Goal: Complete application form

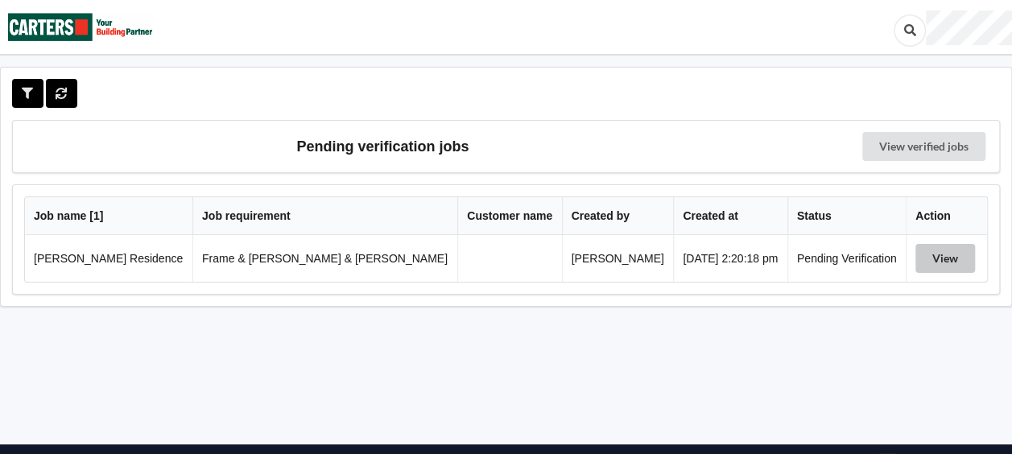
click at [928, 257] on button "View" at bounding box center [946, 258] width 60 height 29
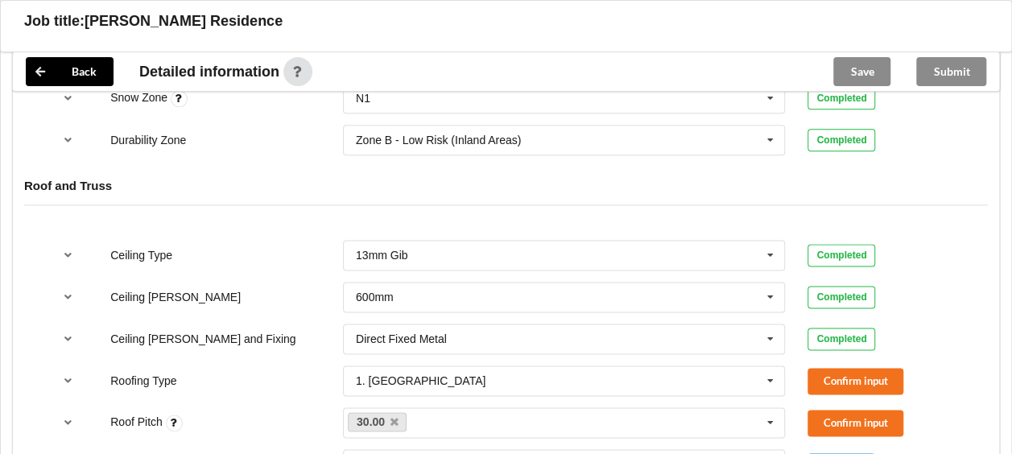
scroll to position [976, 0]
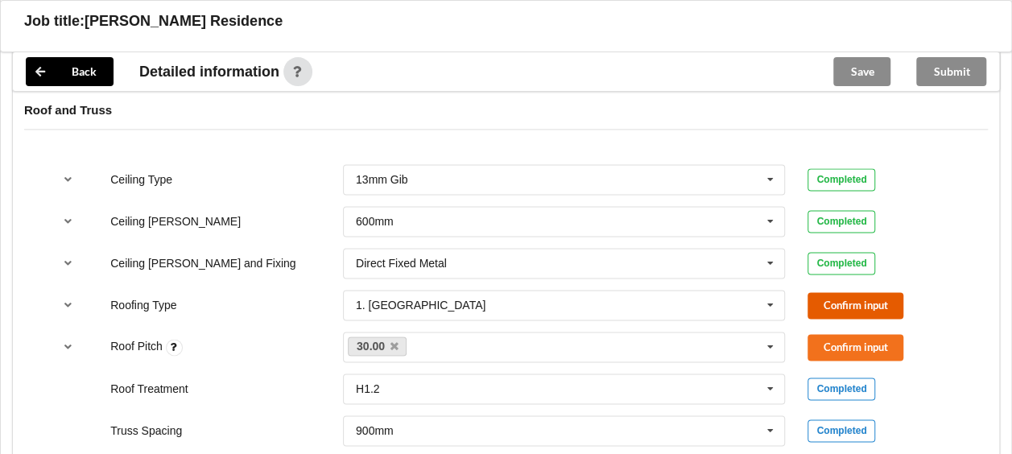
click at [842, 292] on button "Confirm input" at bounding box center [856, 305] width 96 height 27
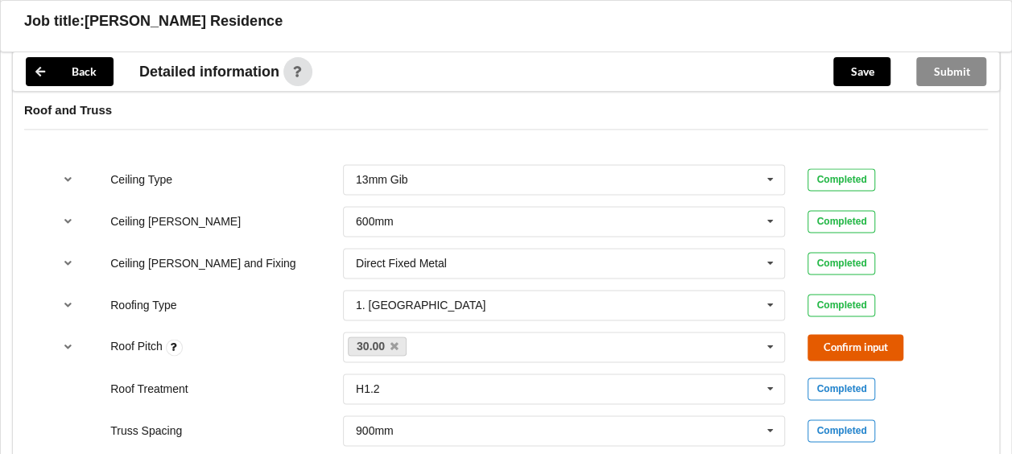
click at [832, 334] on button "Confirm input" at bounding box center [856, 347] width 96 height 27
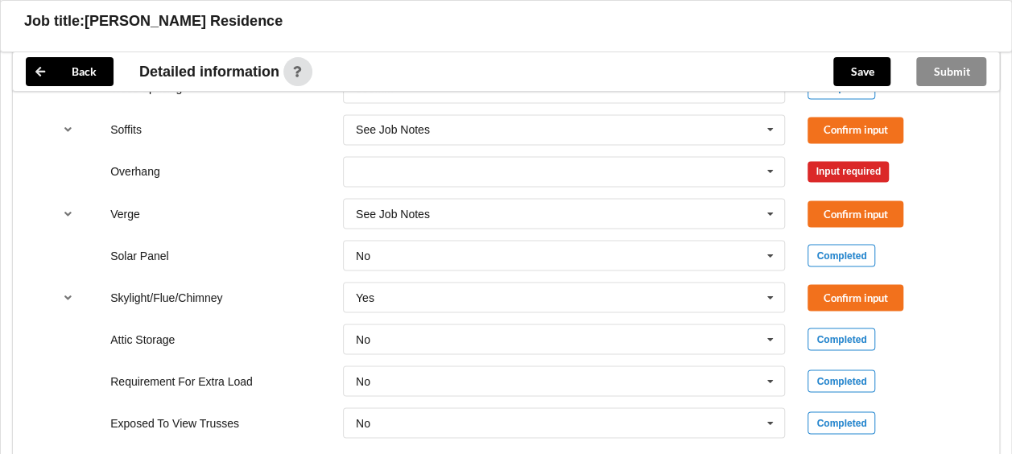
scroll to position [1384, 0]
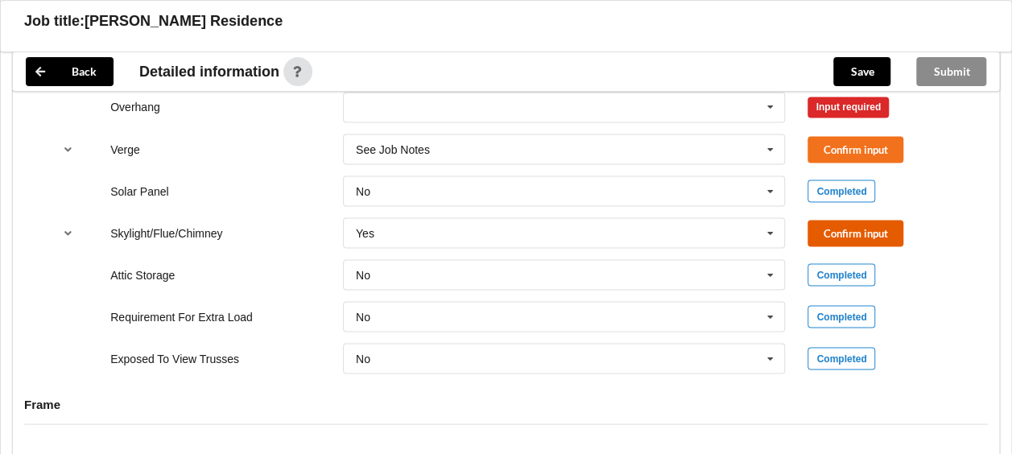
click at [850, 220] on button "Confirm input" at bounding box center [856, 233] width 96 height 27
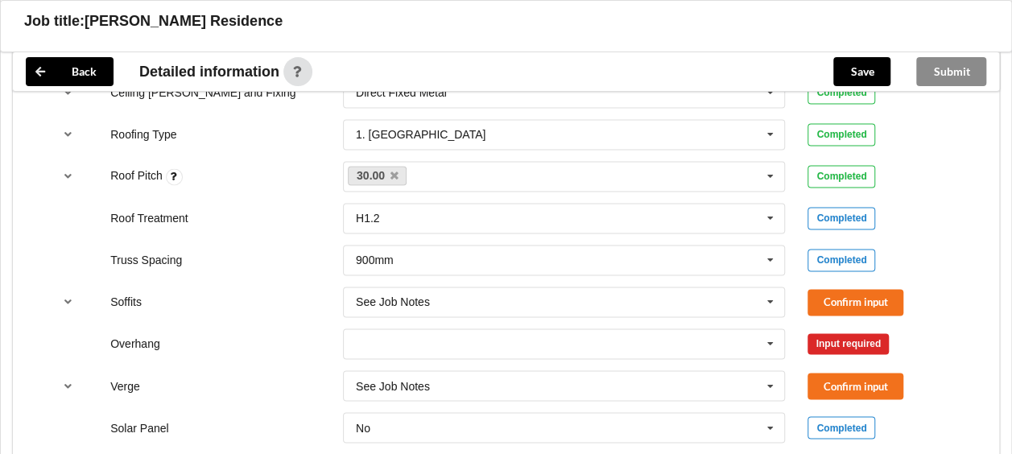
scroll to position [1201, 0]
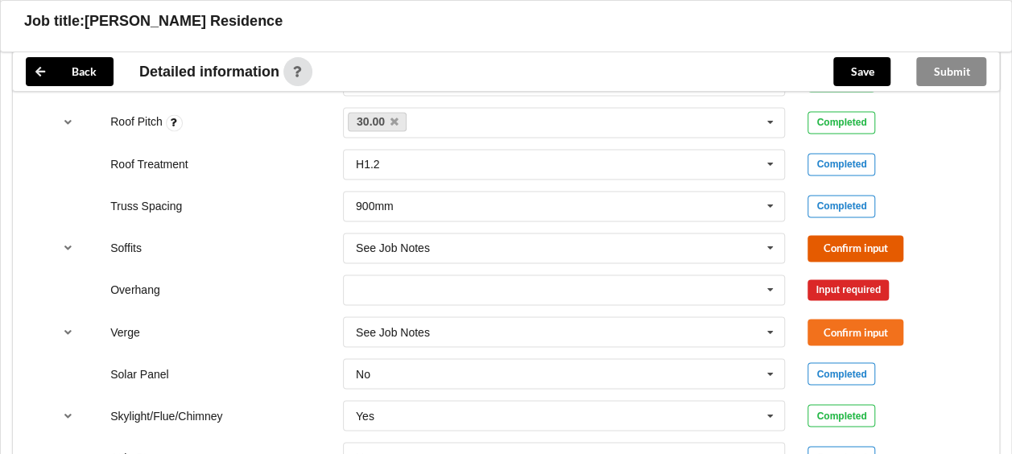
click at [867, 235] on button "Confirm input" at bounding box center [856, 248] width 96 height 27
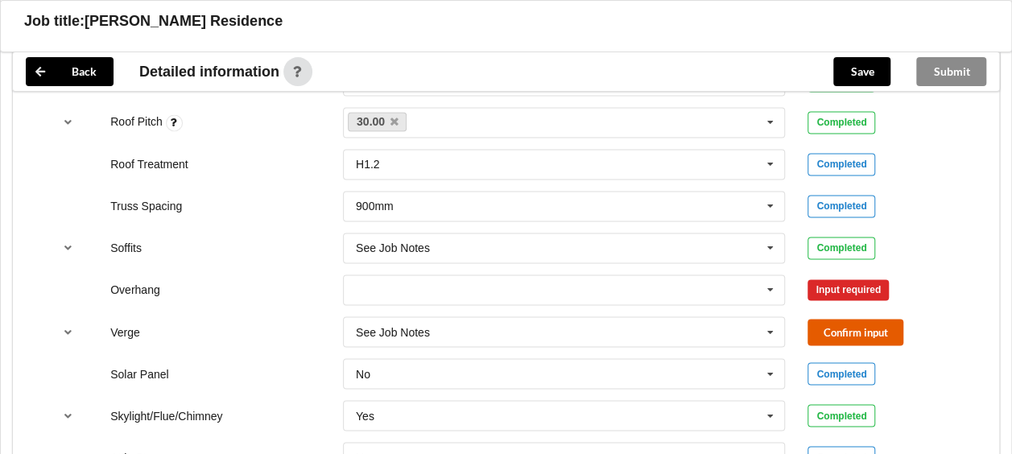
click at [851, 319] on button "Confirm input" at bounding box center [856, 332] width 96 height 27
click at [772, 275] on icon at bounding box center [771, 290] width 24 height 30
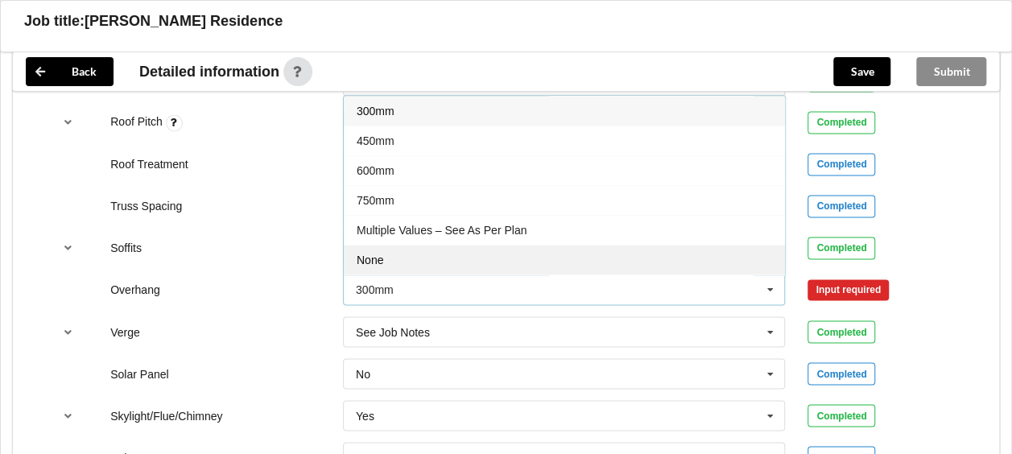
click at [372, 254] on span "None" at bounding box center [370, 260] width 27 height 13
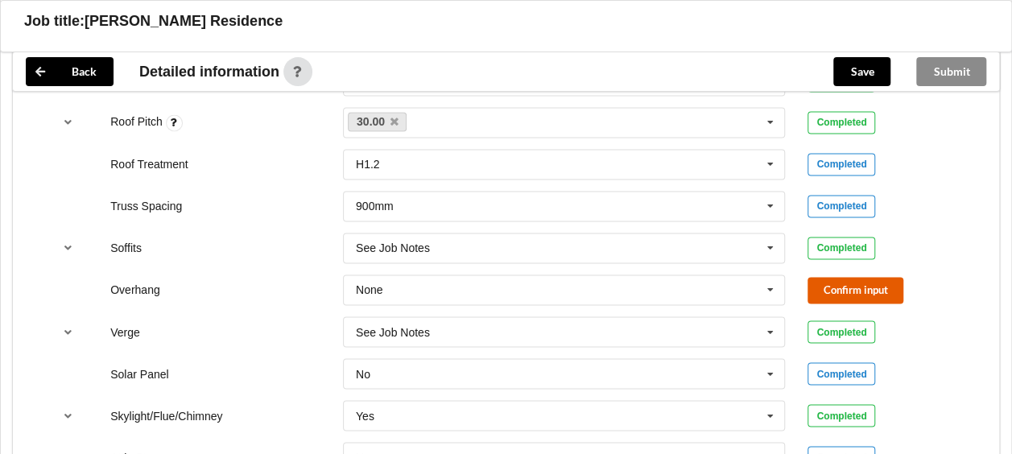
click at [869, 277] on button "Confirm input" at bounding box center [856, 290] width 96 height 27
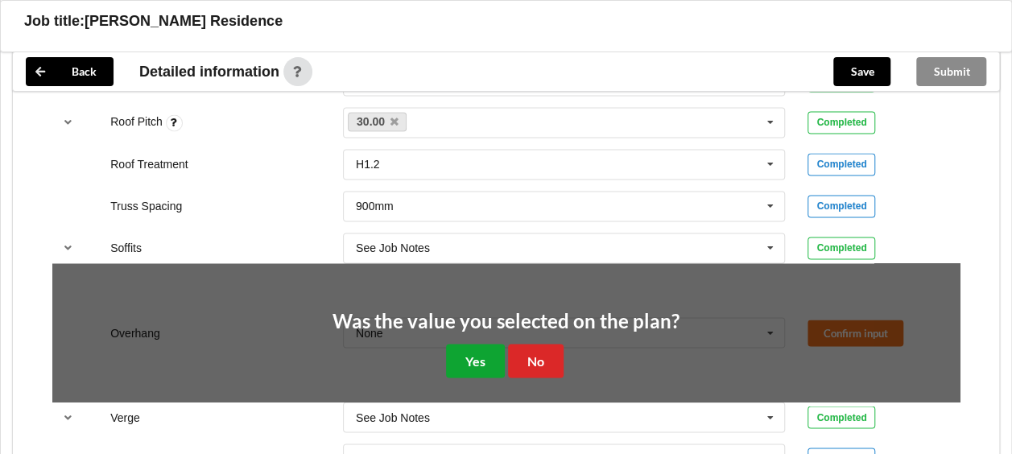
click at [474, 344] on button "Yes" at bounding box center [475, 360] width 59 height 33
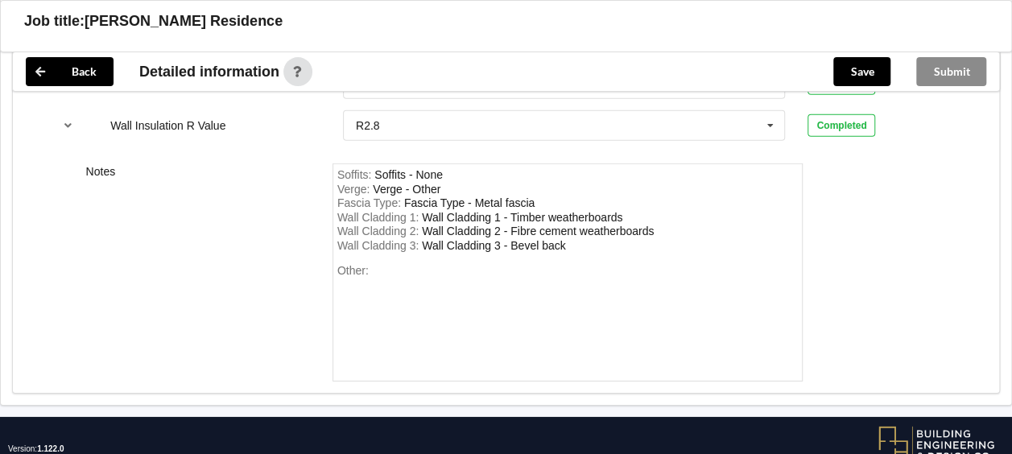
scroll to position [2361, 0]
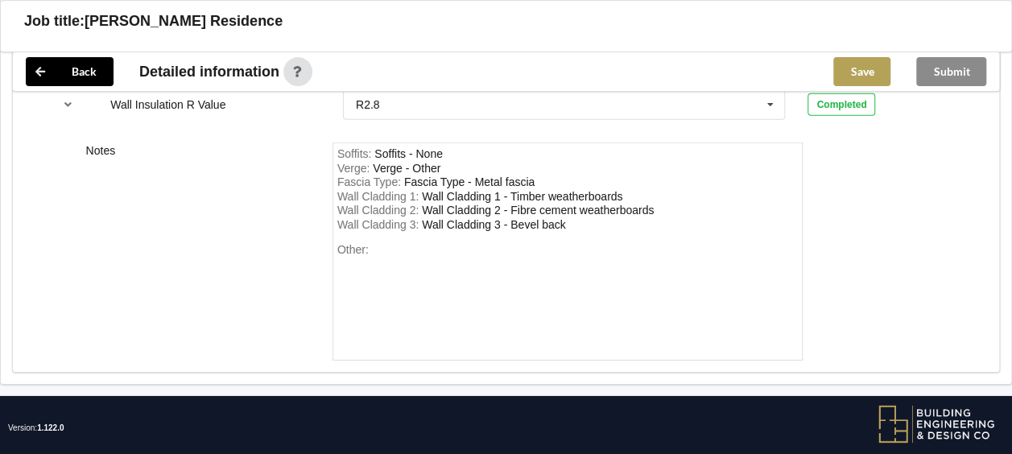
click at [871, 70] on button "Save" at bounding box center [862, 71] width 57 height 29
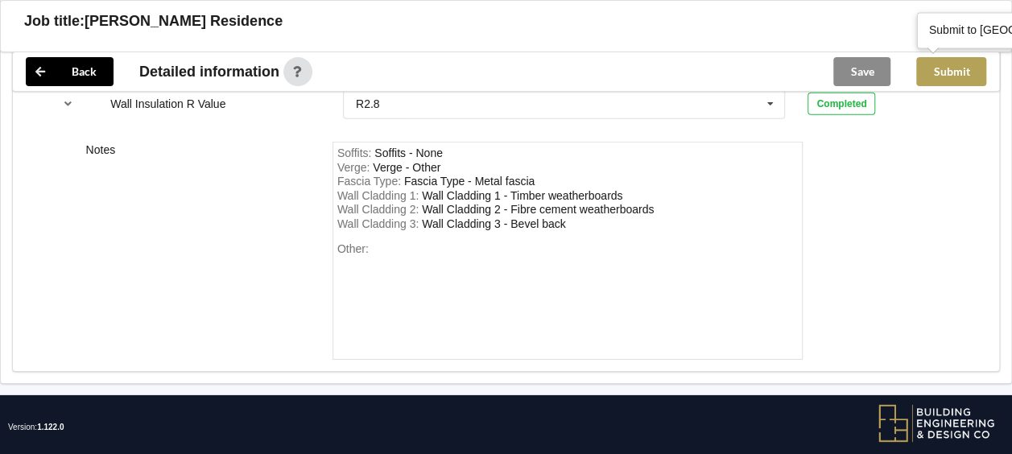
click at [949, 67] on button "Submit" at bounding box center [952, 71] width 70 height 29
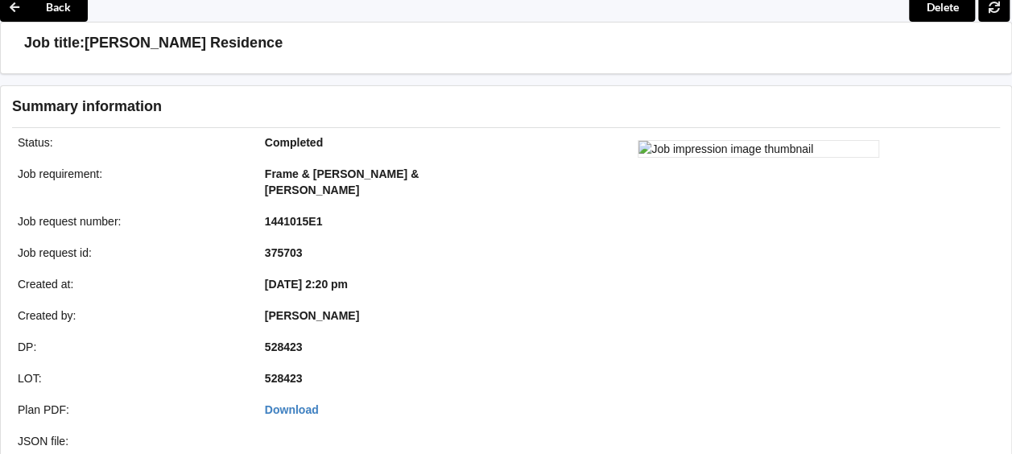
scroll to position [35, 0]
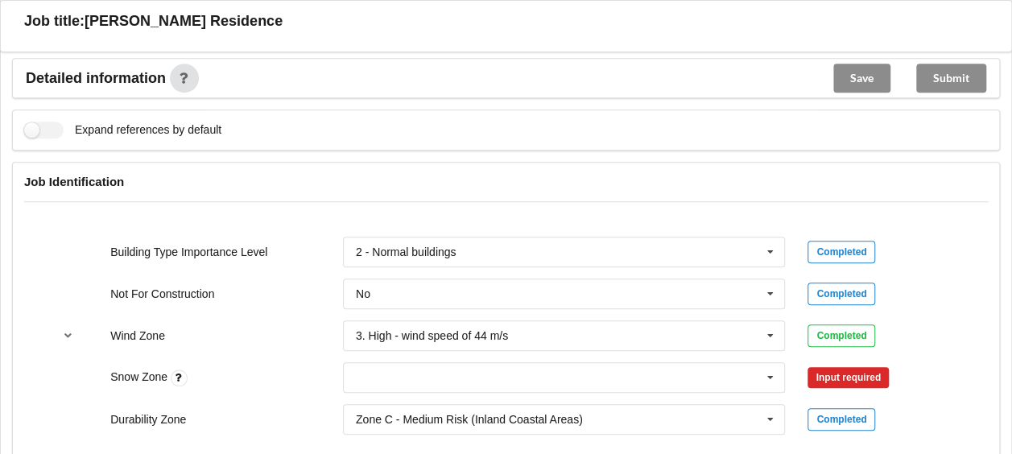
scroll to position [697, 0]
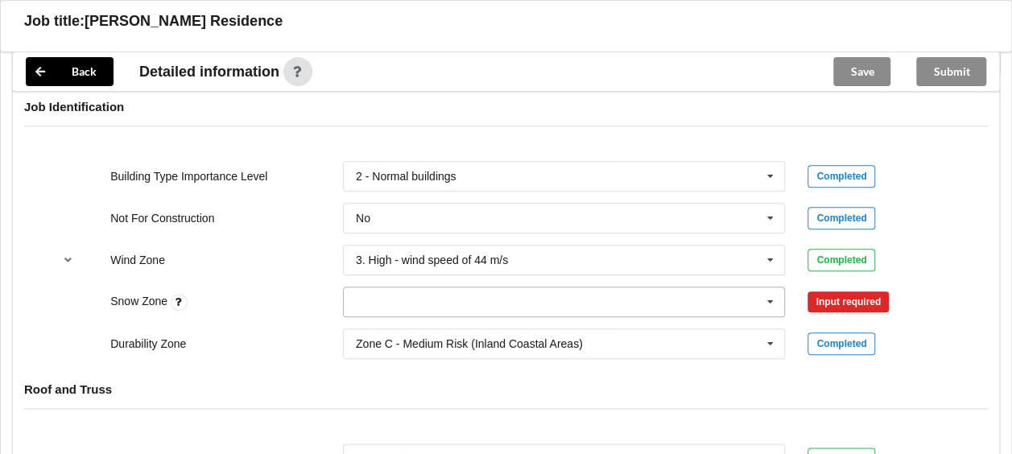
click at [776, 288] on icon at bounding box center [771, 303] width 24 height 30
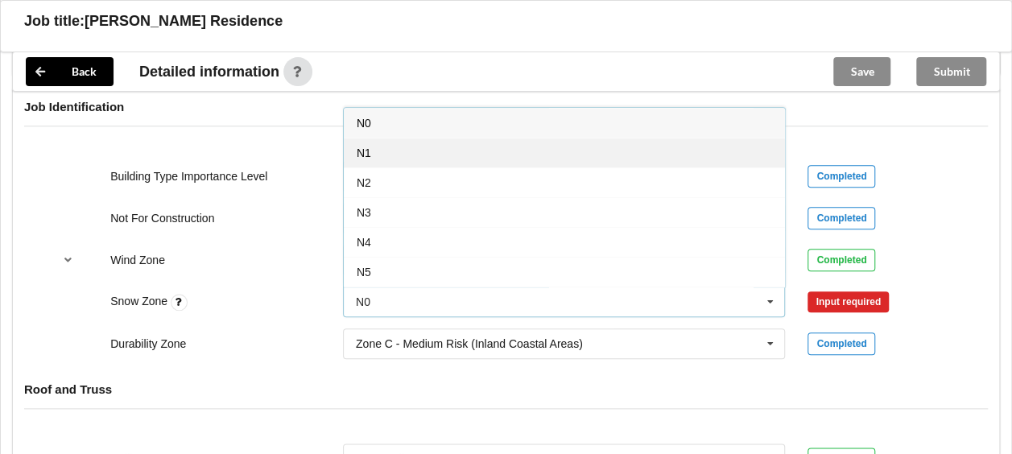
click at [409, 138] on div "N1" at bounding box center [564, 153] width 441 height 30
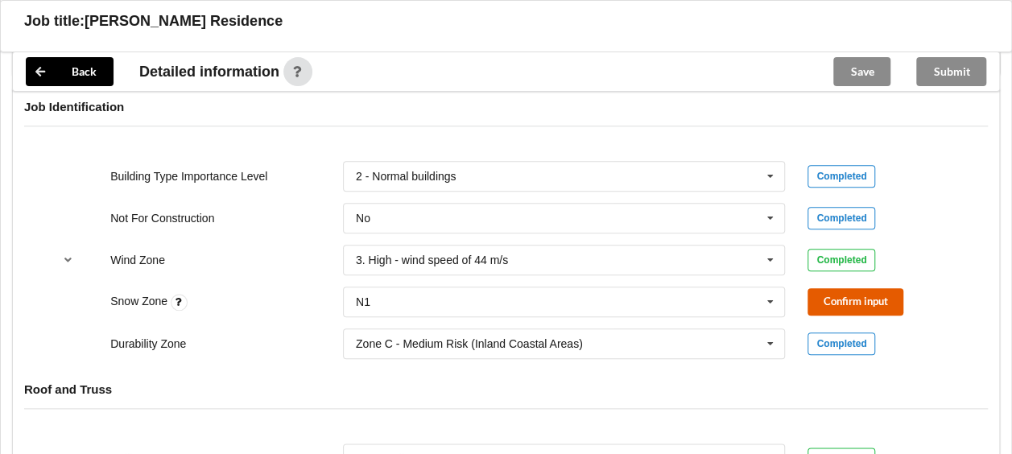
click at [850, 288] on button "Confirm input" at bounding box center [856, 301] width 96 height 27
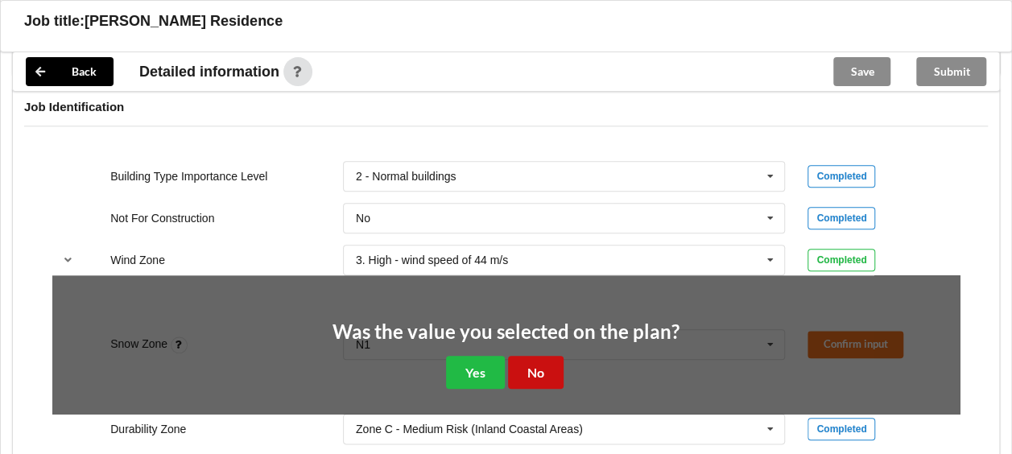
click at [542, 356] on button "No" at bounding box center [536, 372] width 56 height 33
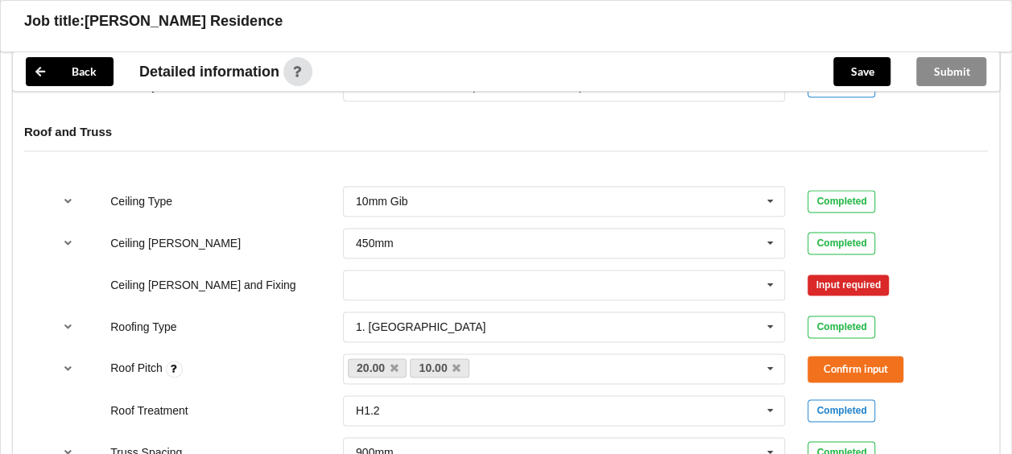
scroll to position [997, 0]
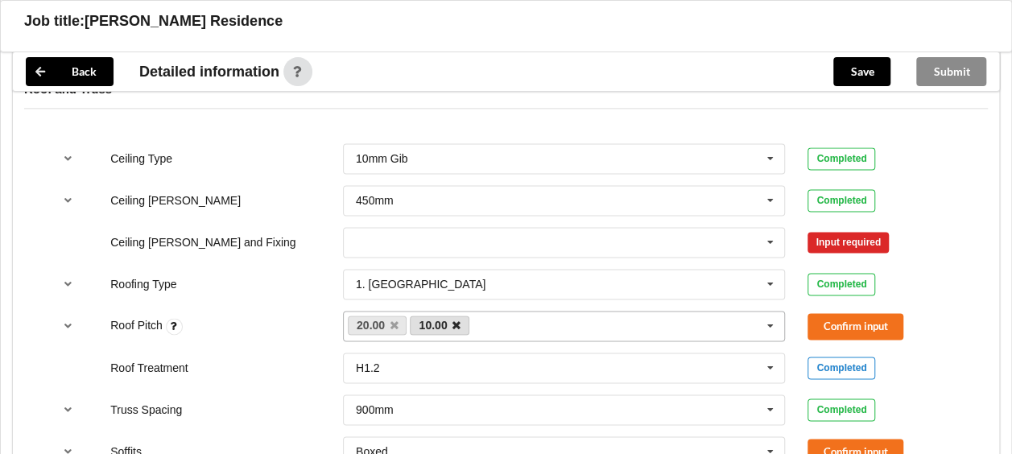
click at [456, 321] on icon at bounding box center [457, 326] width 8 height 10
click at [847, 313] on button "Confirm input" at bounding box center [856, 326] width 96 height 27
click at [772, 228] on icon at bounding box center [771, 243] width 24 height 30
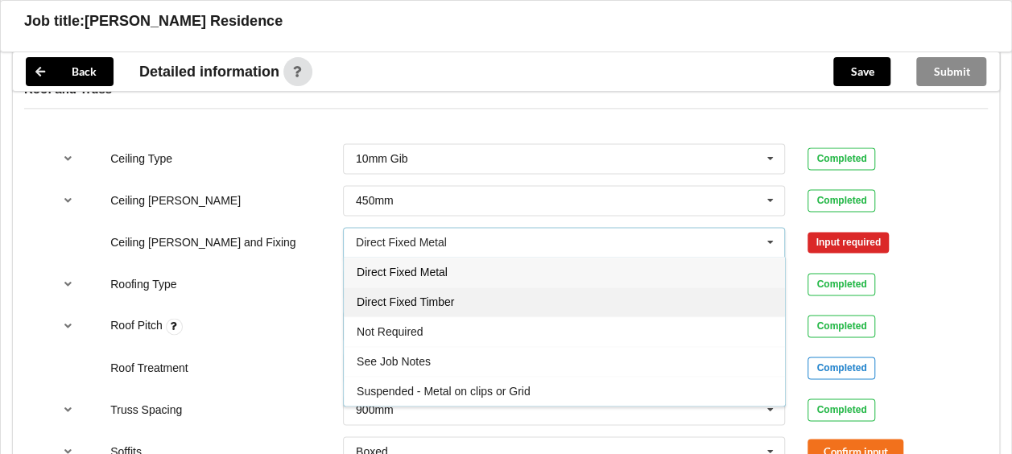
click at [580, 287] on div "Direct Fixed Timber" at bounding box center [564, 302] width 441 height 30
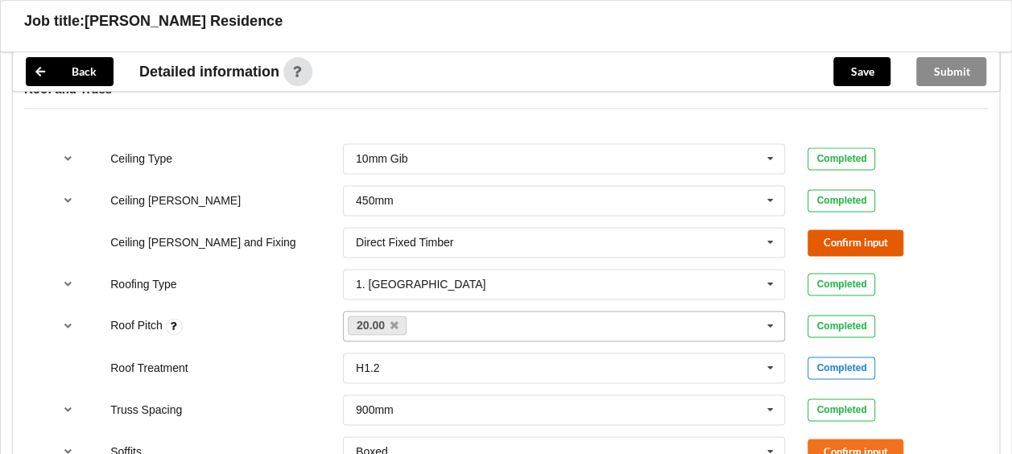
click at [841, 230] on button "Confirm input" at bounding box center [856, 243] width 96 height 27
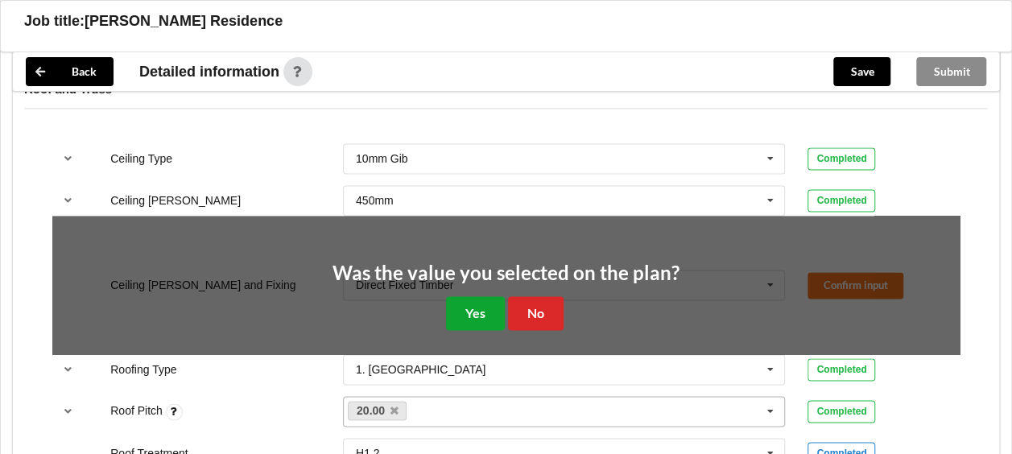
click at [493, 296] on button "Yes" at bounding box center [475, 312] width 59 height 33
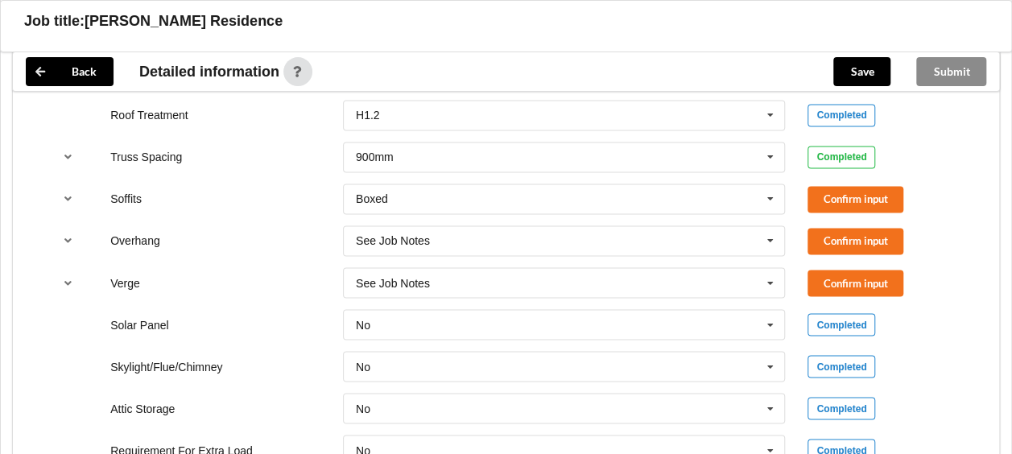
scroll to position [1303, 0]
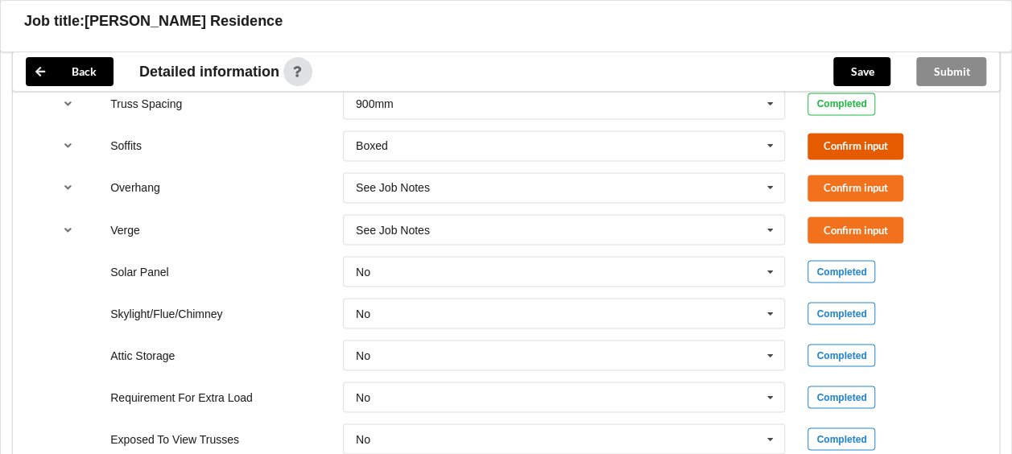
click at [858, 133] on button "Confirm input" at bounding box center [856, 146] width 96 height 27
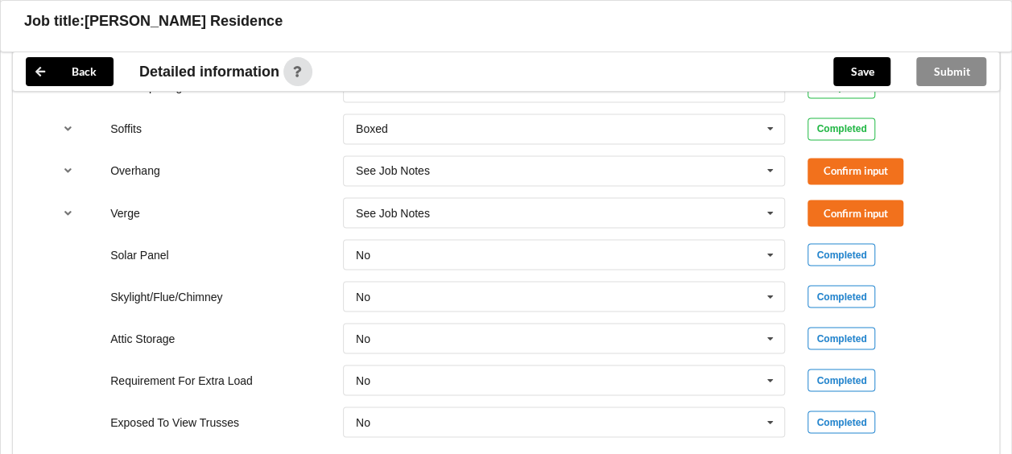
scroll to position [1256, 0]
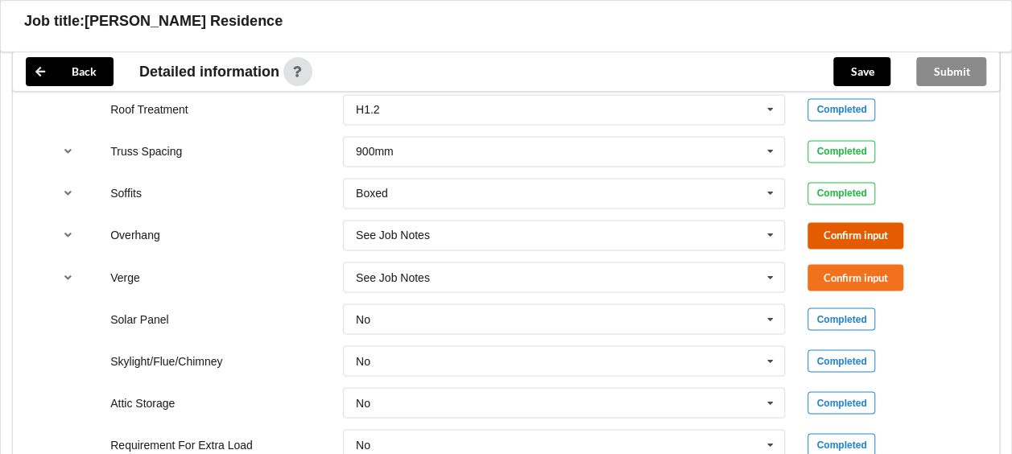
click at [849, 222] on button "Confirm input" at bounding box center [856, 235] width 96 height 27
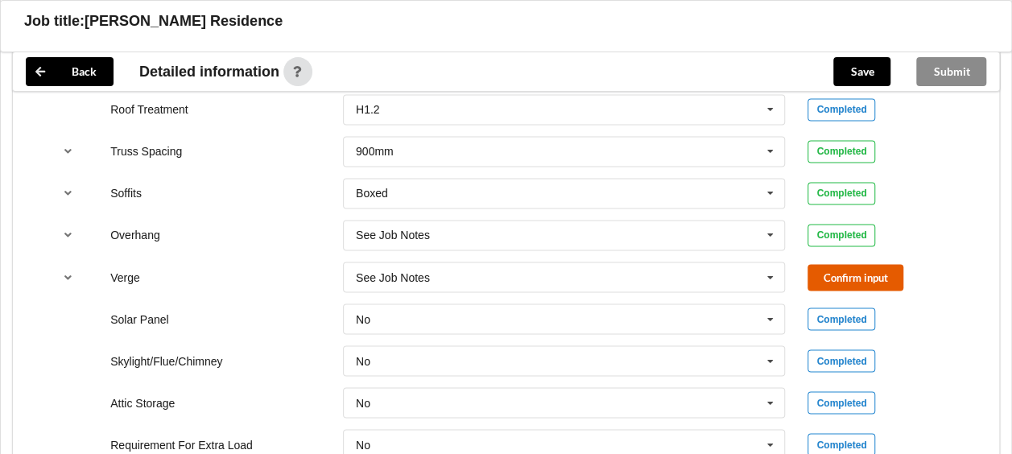
click at [844, 264] on button "Confirm input" at bounding box center [856, 277] width 96 height 27
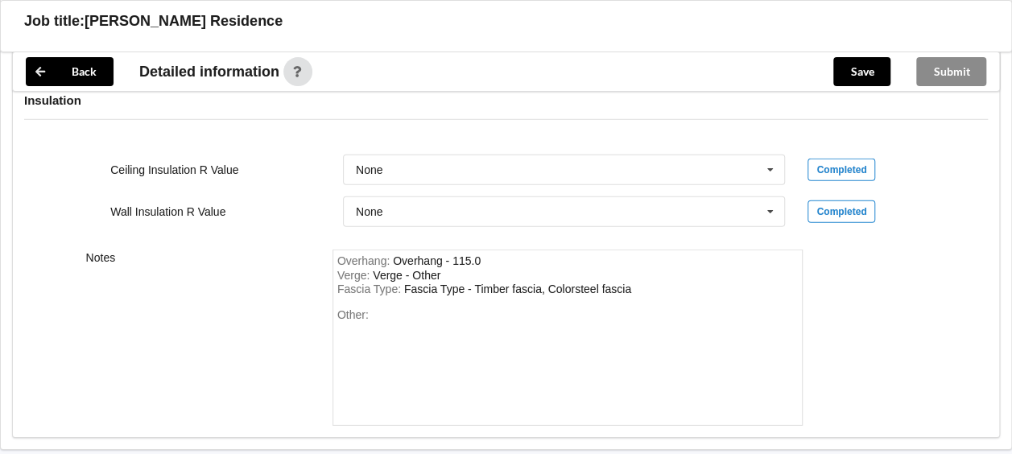
scroll to position [2318, 0]
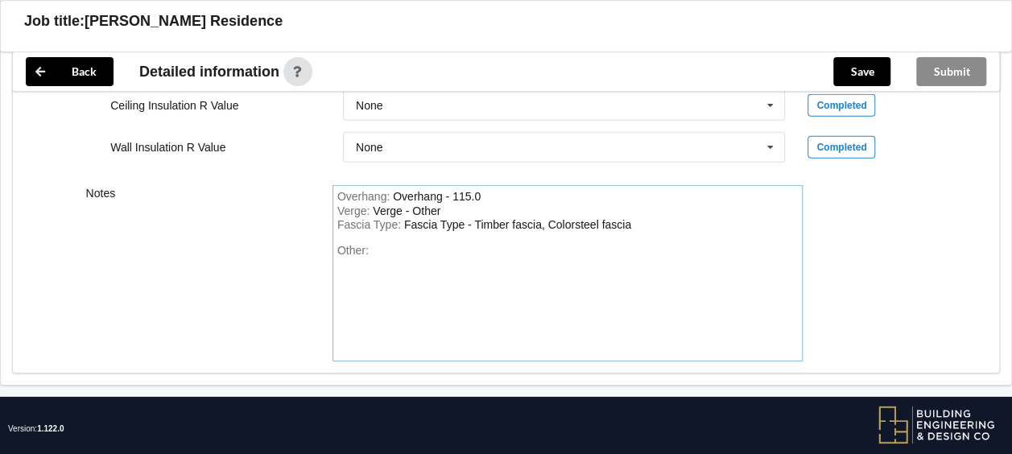
click at [396, 244] on div "Other:" at bounding box center [567, 300] width 461 height 113
drag, startPoint x: 395, startPoint y: 230, endPoint x: 408, endPoint y: 291, distance: 62.7
click at [408, 291] on div "Other:" at bounding box center [567, 300] width 461 height 113
click at [398, 244] on div "Other:" at bounding box center [567, 300] width 461 height 113
click at [397, 244] on div "Other:" at bounding box center [567, 300] width 461 height 113
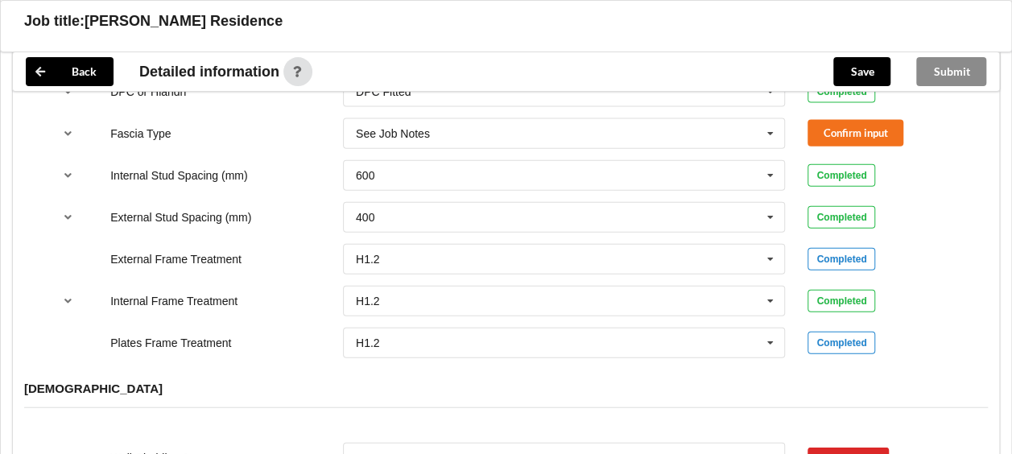
scroll to position [1915, 0]
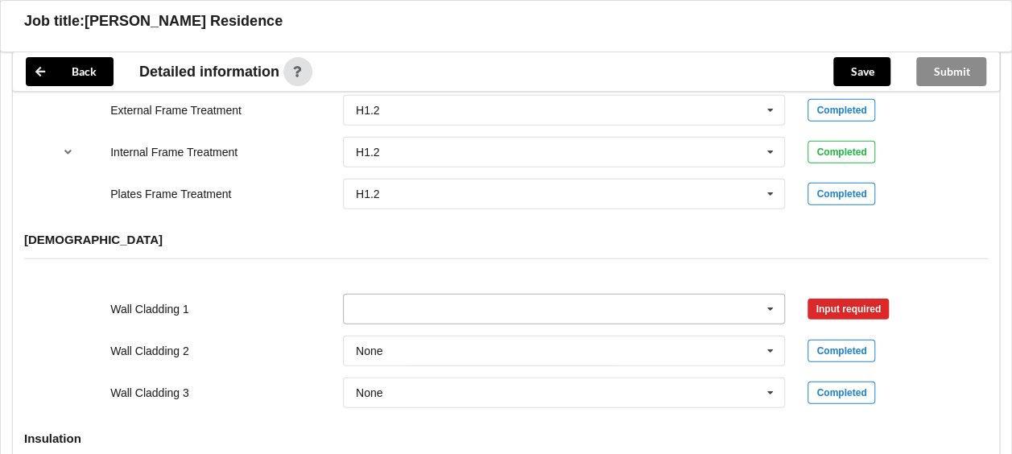
click at [770, 295] on icon at bounding box center [771, 310] width 24 height 30
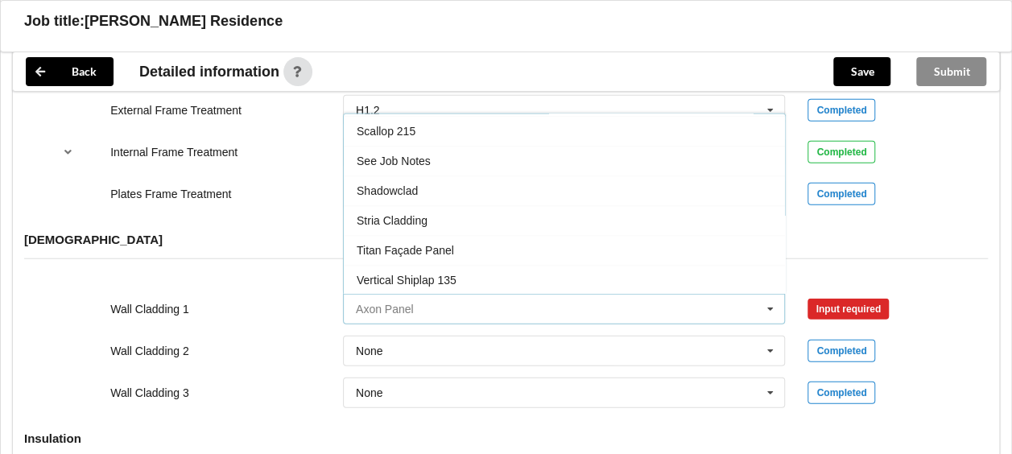
scroll to position [928, 0]
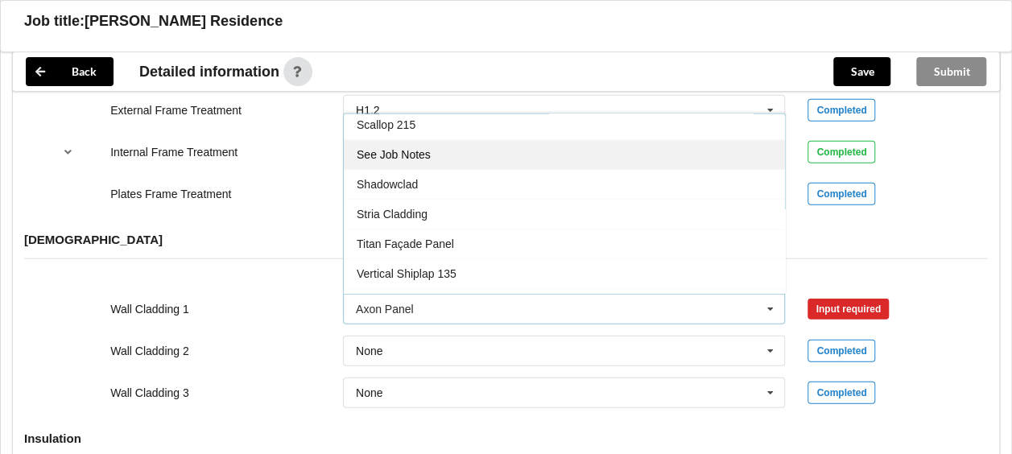
click at [446, 140] on div "See Job Notes" at bounding box center [564, 155] width 441 height 30
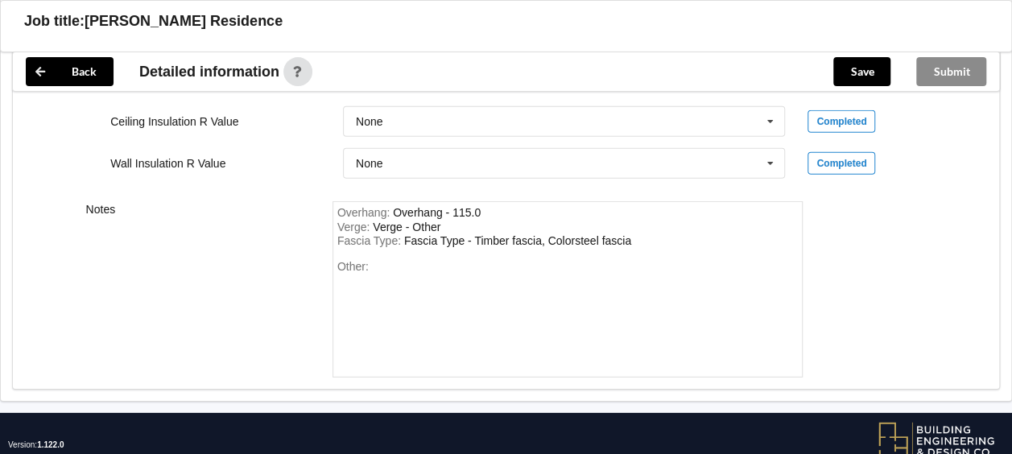
scroll to position [2318, 0]
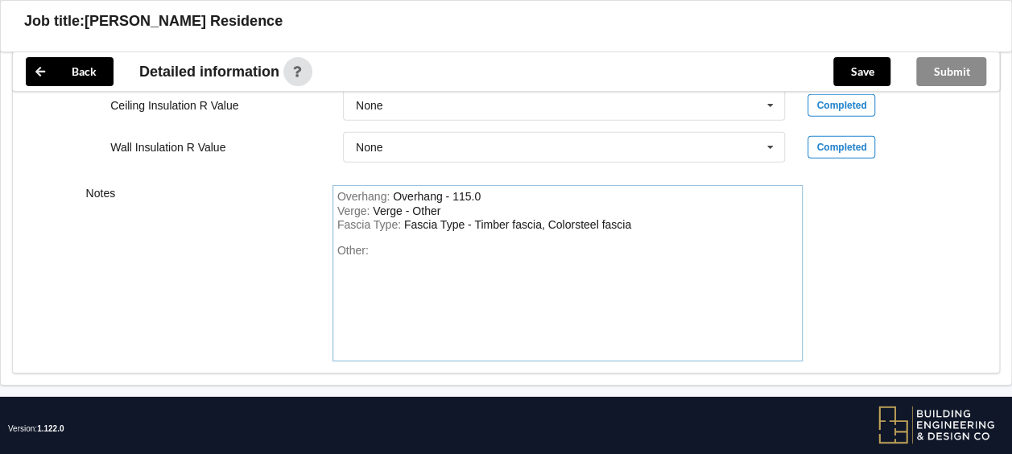
click at [390, 244] on div "Other:" at bounding box center [567, 300] width 461 height 113
click at [599, 244] on div "Cladding is 12mm H3.2 EcoPly CD Grade on H3 Battens" at bounding box center [514, 250] width 284 height 13
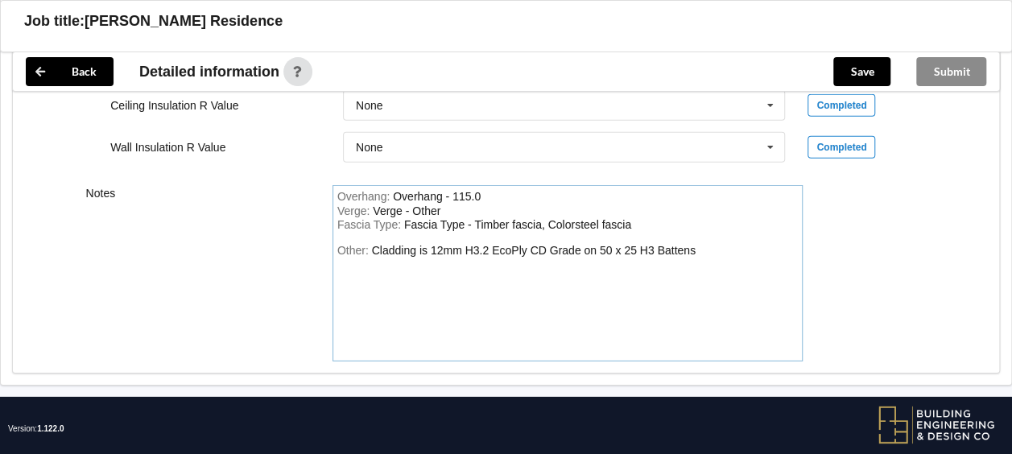
click at [720, 244] on div "Other: Cladding is 12mm H3.2 EcoPly CD Grade on 50 x 25 H3 Battens" at bounding box center [567, 300] width 461 height 113
click at [581, 244] on div "Cladding is 12mm H3.2 EcoPly CD Grade on 50 x 25 H3 Battens" at bounding box center [534, 250] width 324 height 13
drag, startPoint x: 584, startPoint y: 227, endPoint x: 596, endPoint y: 230, distance: 12.5
click at [596, 244] on div "Cladding is 12mm H3.2 EcoPly CD Grade on 50 x 25 H3 Battens" at bounding box center [534, 250] width 324 height 13
click at [704, 244] on div "Cladding is 12mm H3.2 EcoPly CD Grade with 50 x 25 H3 Battens" at bounding box center [538, 250] width 332 height 13
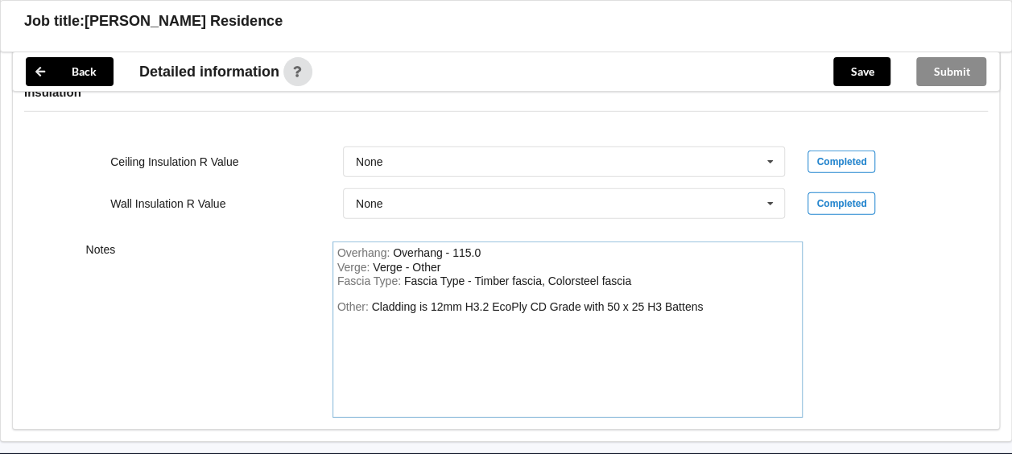
scroll to position [2237, 0]
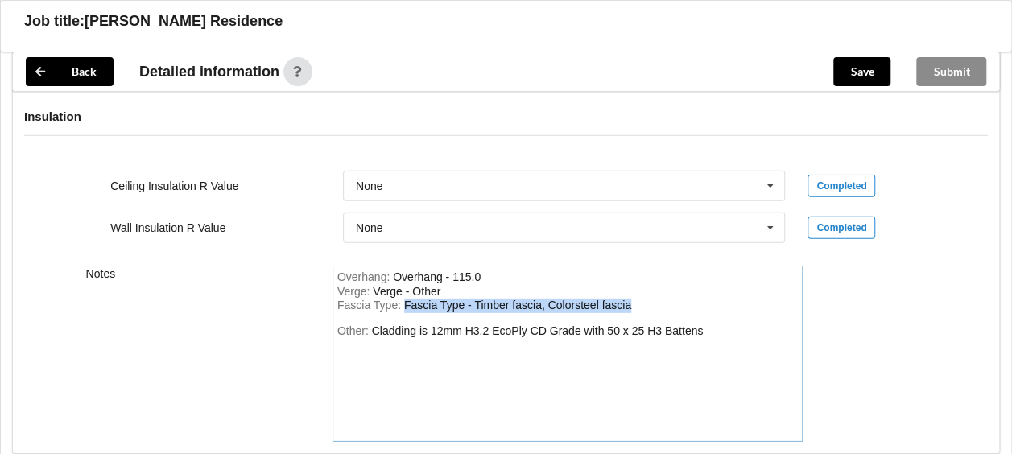
drag, startPoint x: 403, startPoint y: 282, endPoint x: 631, endPoint y: 283, distance: 228.7
click at [631, 299] on div "Fascia Type : Fascia Type - Timber fascia, Colorsteel fascia" at bounding box center [567, 306] width 461 height 14
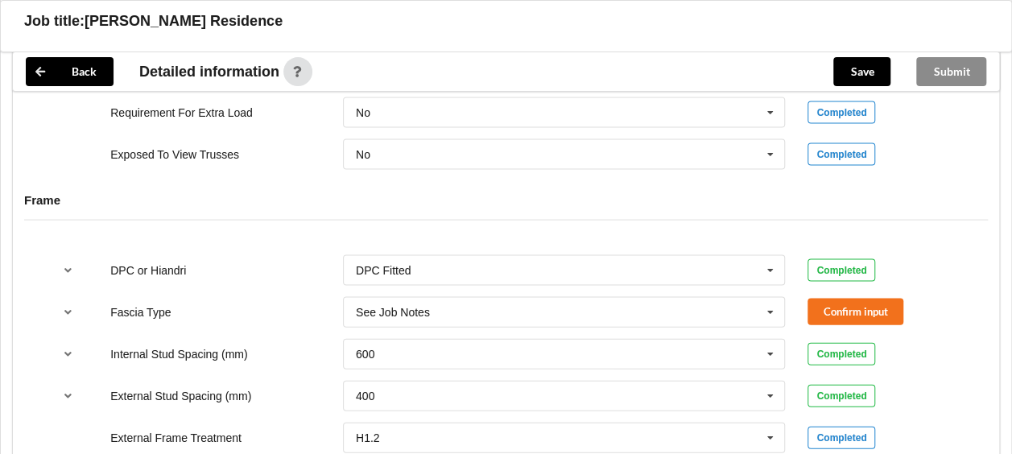
scroll to position [1516, 0]
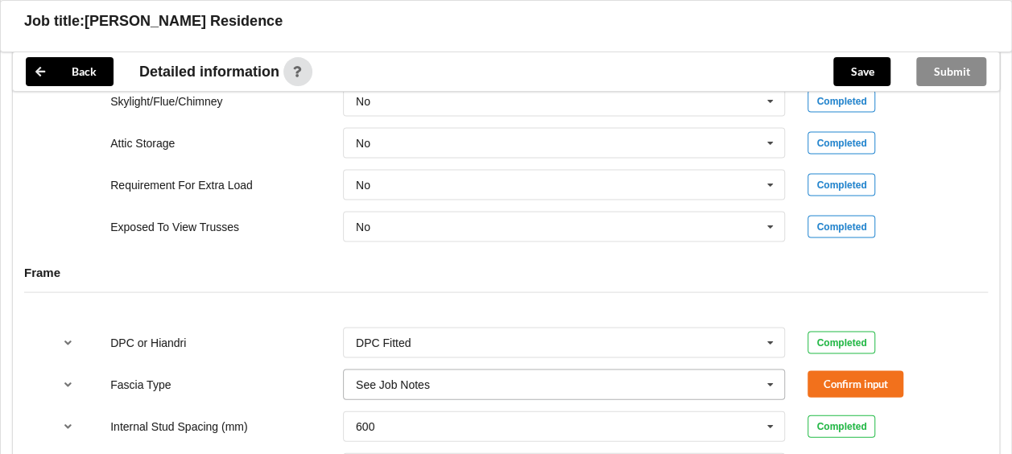
click at [773, 370] on icon at bounding box center [771, 385] width 24 height 30
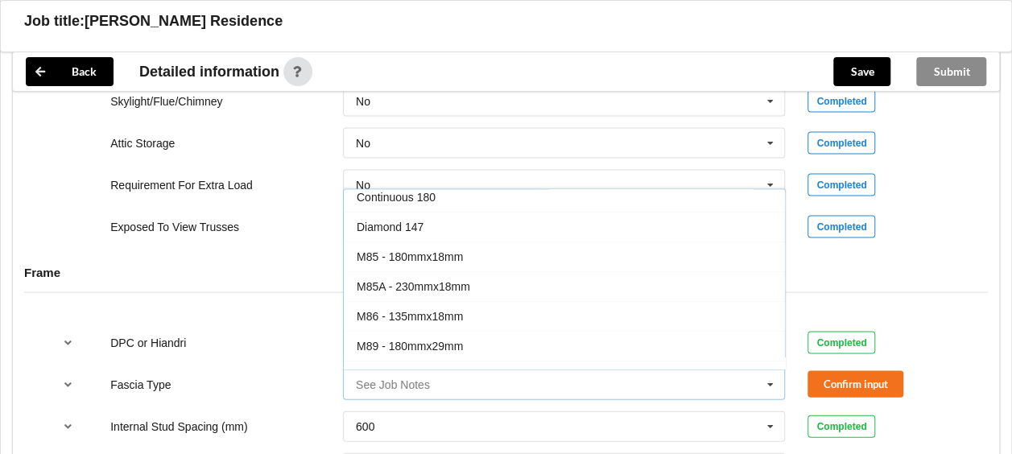
scroll to position [39, 0]
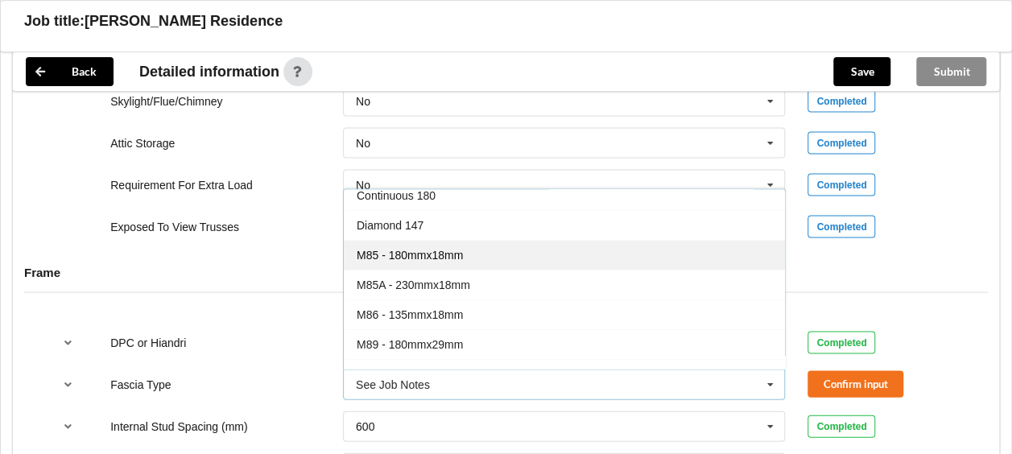
click at [498, 239] on div "M85 - 180mmx18mm" at bounding box center [564, 254] width 441 height 30
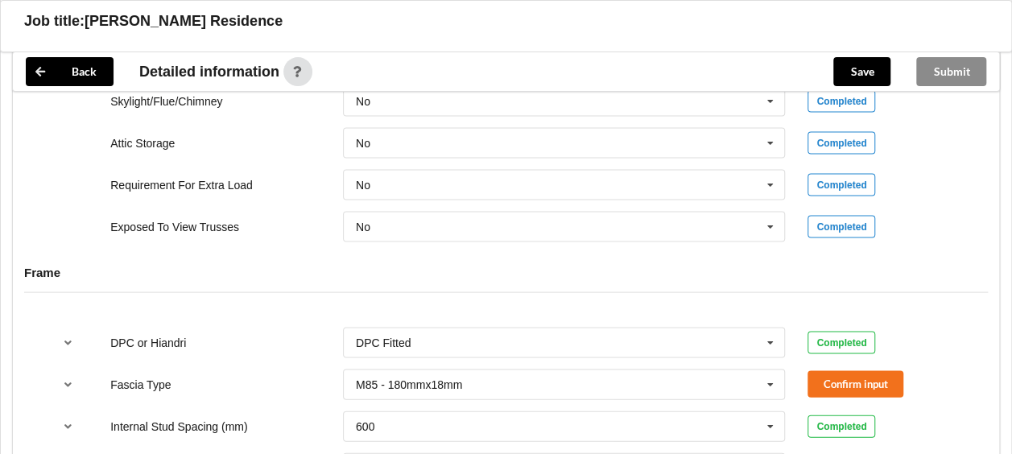
click at [855, 399] on div "Internal Stud Spacing (mm) 600 300 400 450 500 600 Multiple Values – See As Per…" at bounding box center [506, 425] width 930 height 53
click at [854, 370] on button "Confirm input" at bounding box center [856, 383] width 96 height 27
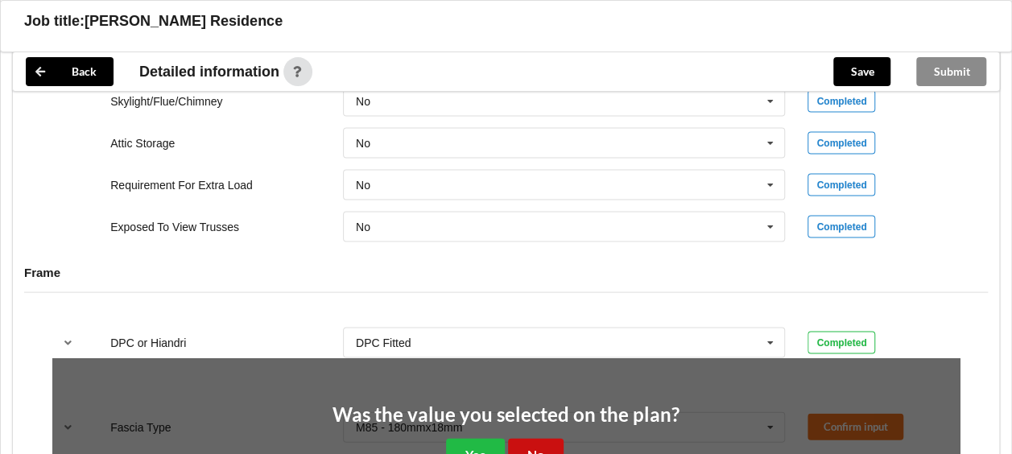
click at [537, 438] on button "No" at bounding box center [536, 454] width 56 height 33
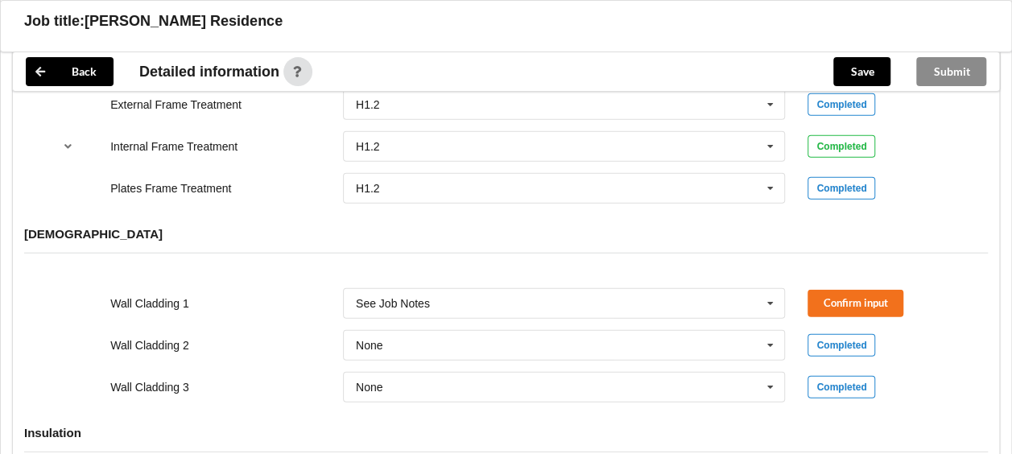
scroll to position [1999, 0]
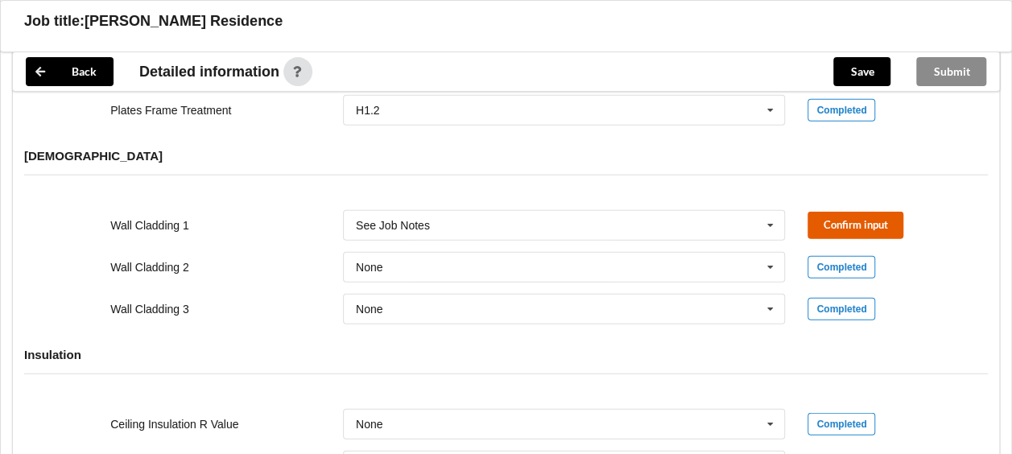
click at [852, 212] on button "Confirm input" at bounding box center [856, 225] width 96 height 27
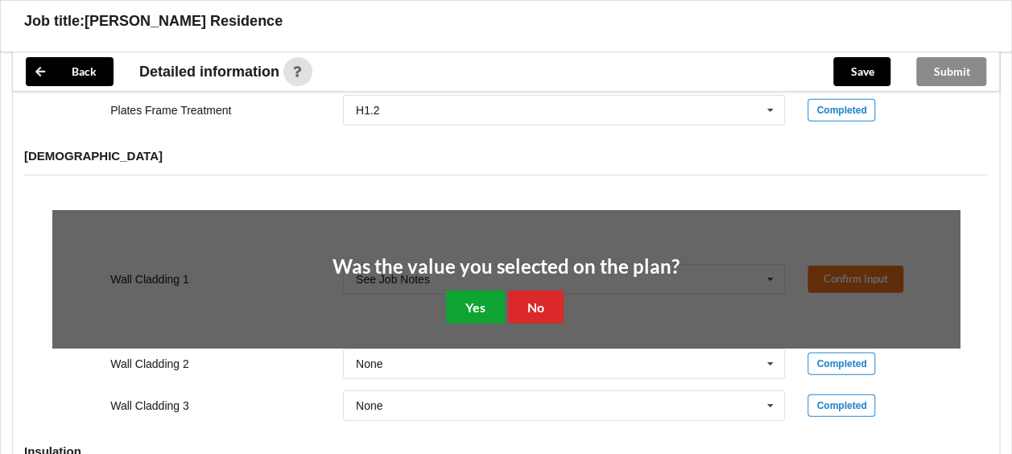
click at [472, 291] on button "Yes" at bounding box center [475, 307] width 59 height 33
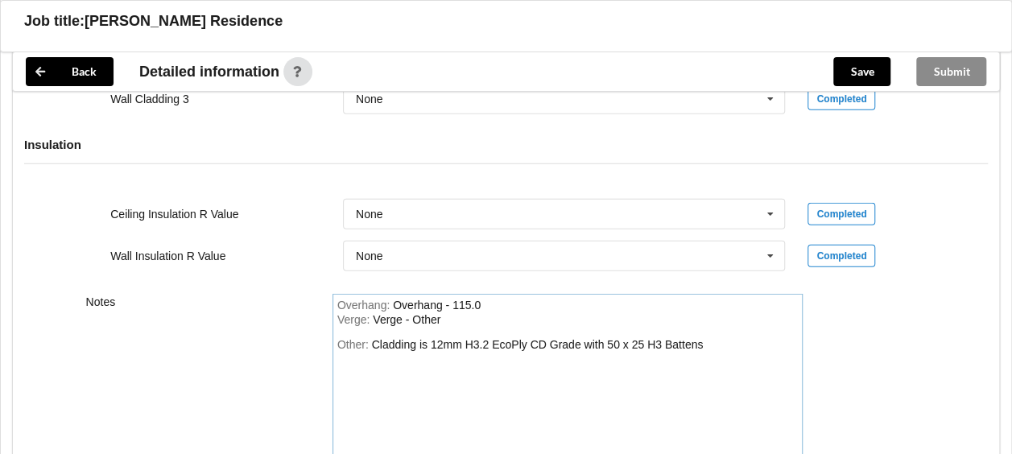
scroll to position [2304, 0]
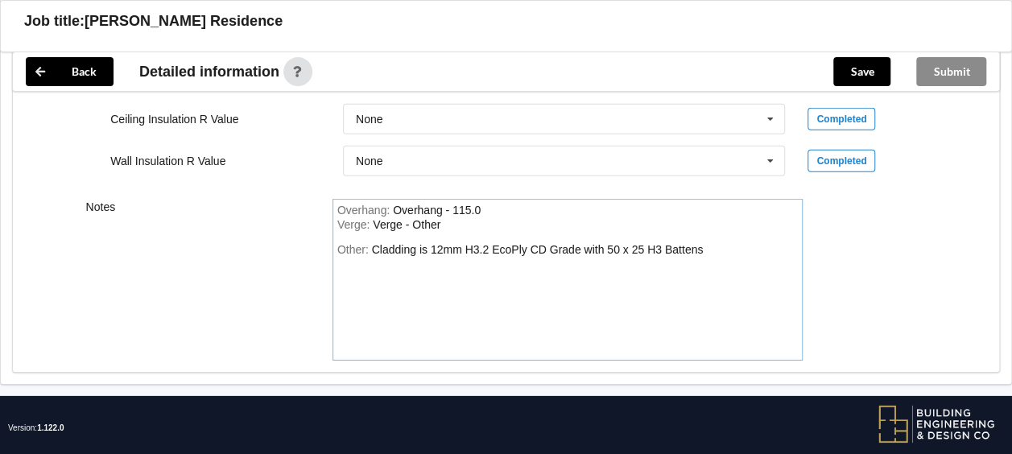
click at [710, 243] on div "Other: Cladding is 12mm H3.2 EcoPly CD Grade with 50 x 25 H3 Battens" at bounding box center [567, 299] width 461 height 113
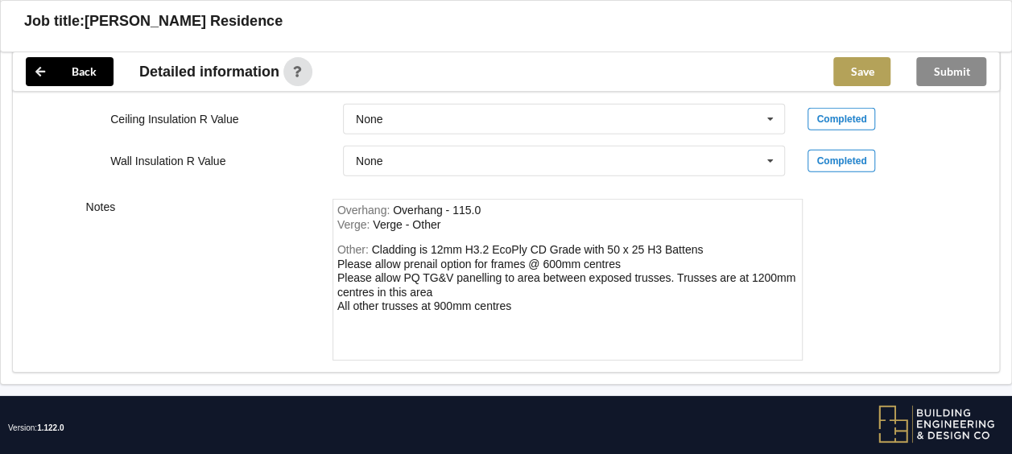
click at [866, 68] on button "Save" at bounding box center [862, 71] width 57 height 29
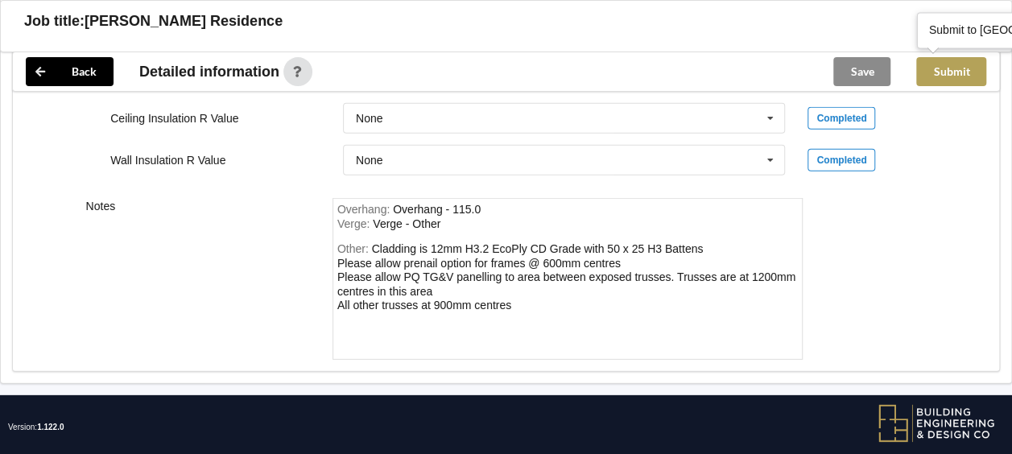
click at [939, 64] on button "Submit" at bounding box center [952, 71] width 70 height 29
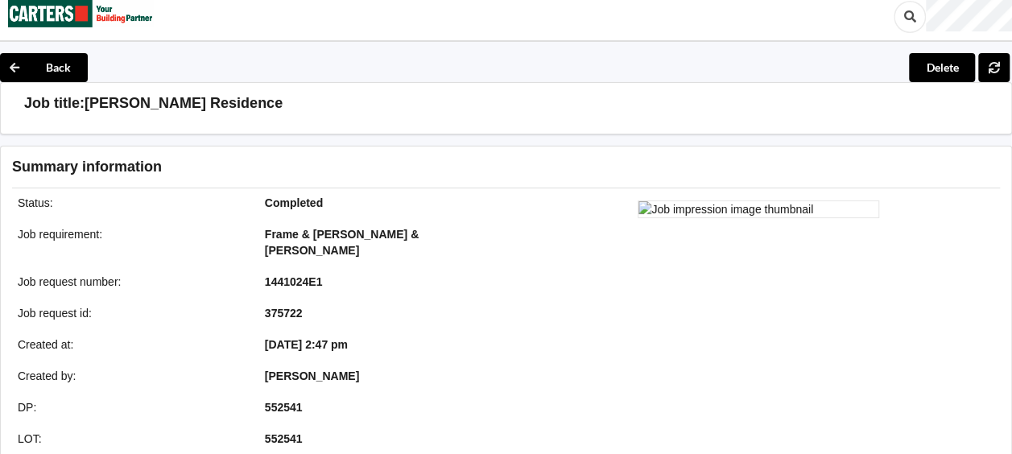
scroll to position [0, 0]
